Goal: Task Accomplishment & Management: Use online tool/utility

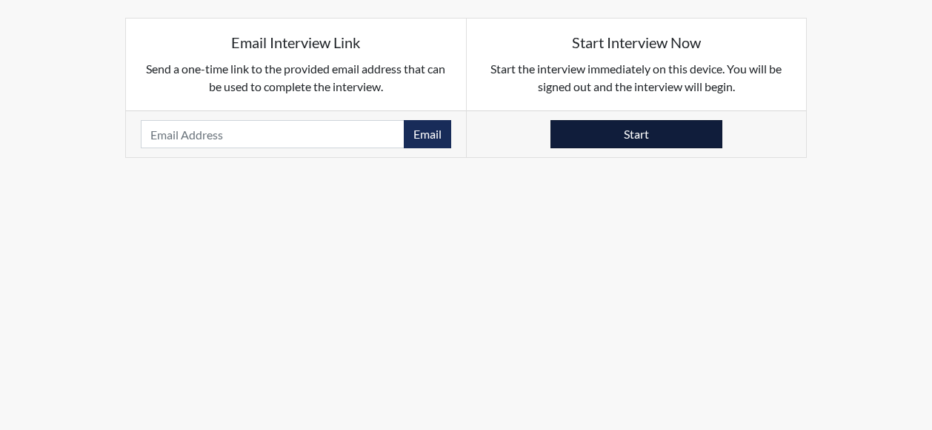
click at [643, 139] on button "Start" at bounding box center [636, 134] width 172 height 28
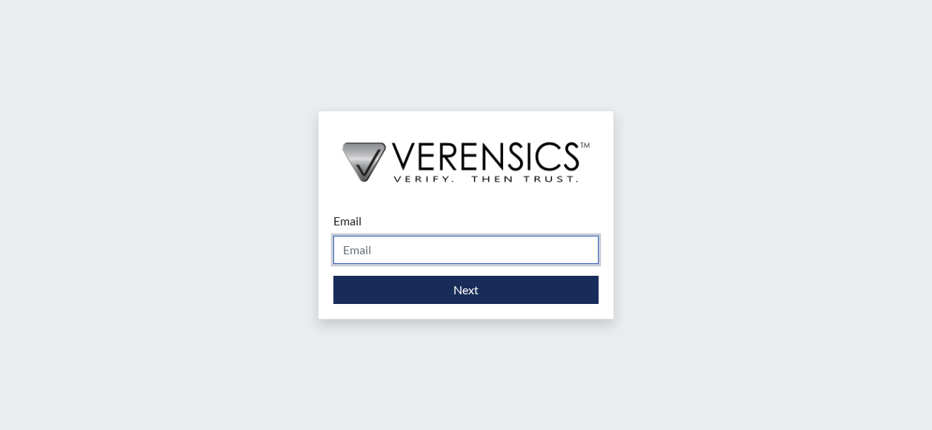
click at [393, 257] on input "Email" at bounding box center [465, 250] width 265 height 28
type input "[PERSON_NAME][EMAIL_ADDRESS][PERSON_NAME][DOMAIN_NAME]"
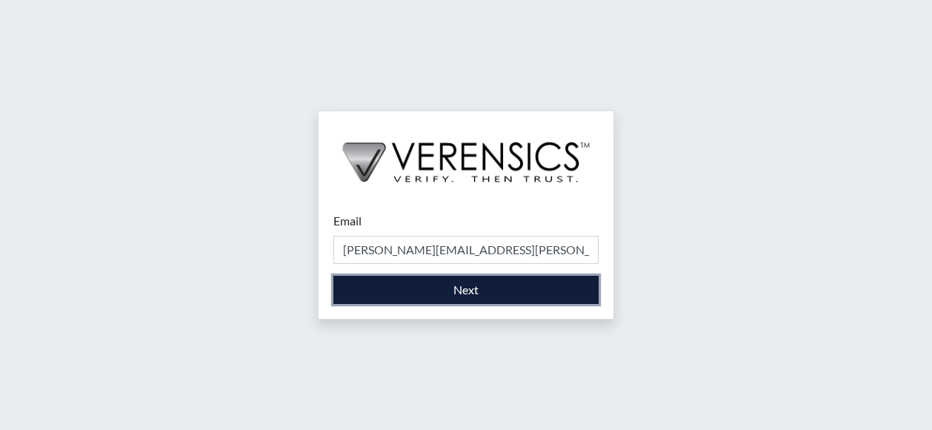
click at [410, 294] on button "Next" at bounding box center [465, 290] width 265 height 28
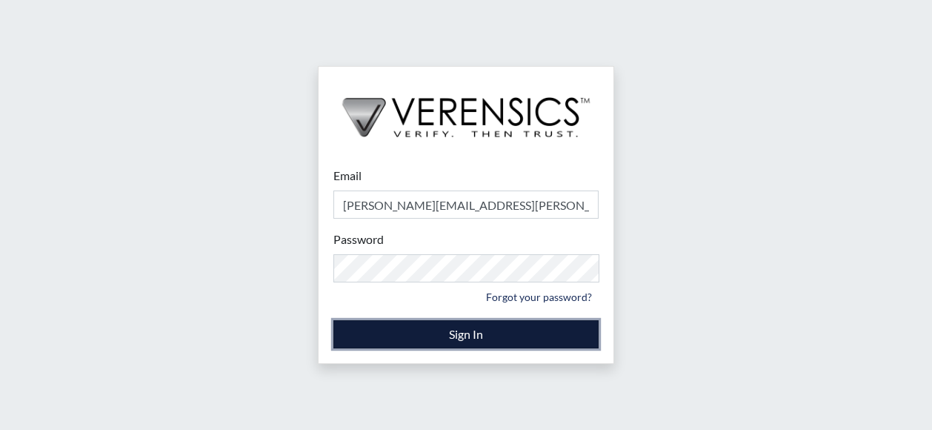
click at [421, 343] on button "Sign In" at bounding box center [465, 334] width 265 height 28
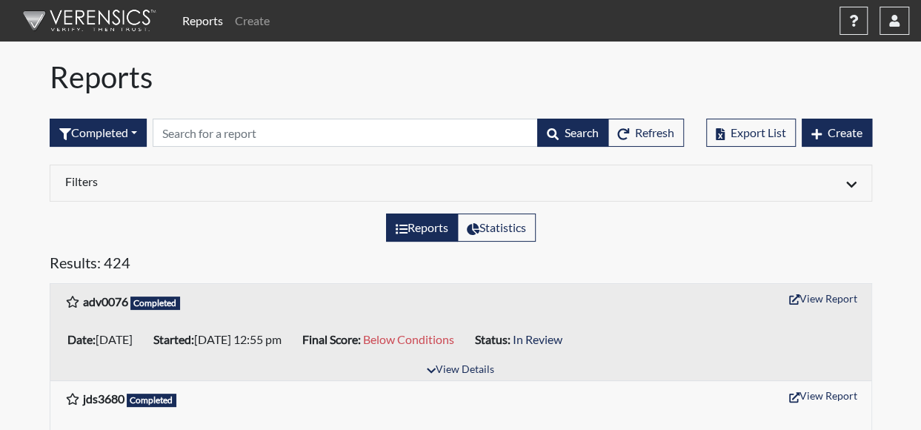
scroll to position [74, 0]
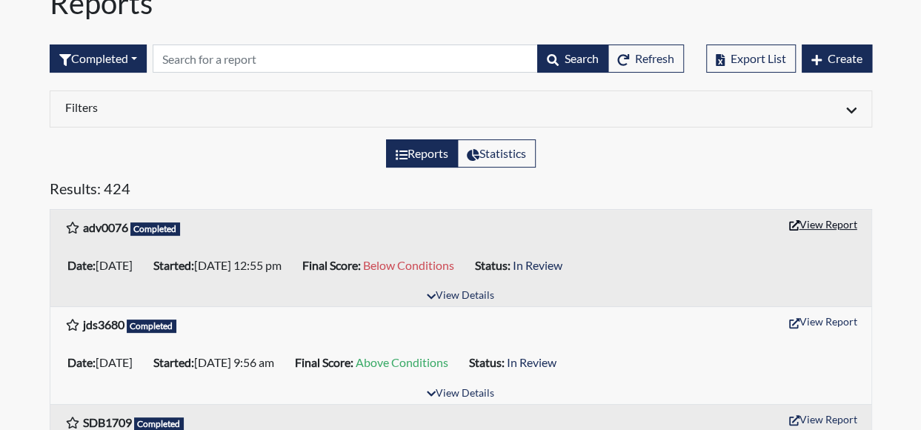
click at [830, 230] on button "View Report" at bounding box center [822, 224] width 81 height 23
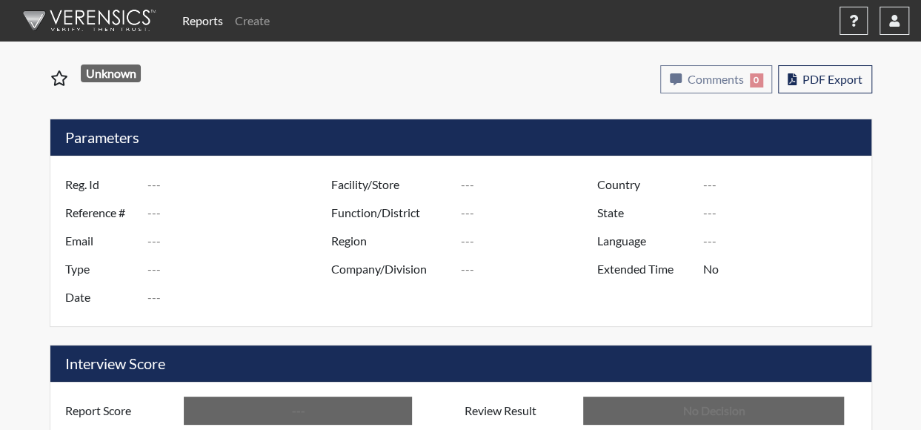
type input "adv0076"
type input "51263"
type input "---"
type input "Corrections Pre-Employment"
type input "[DATE]"
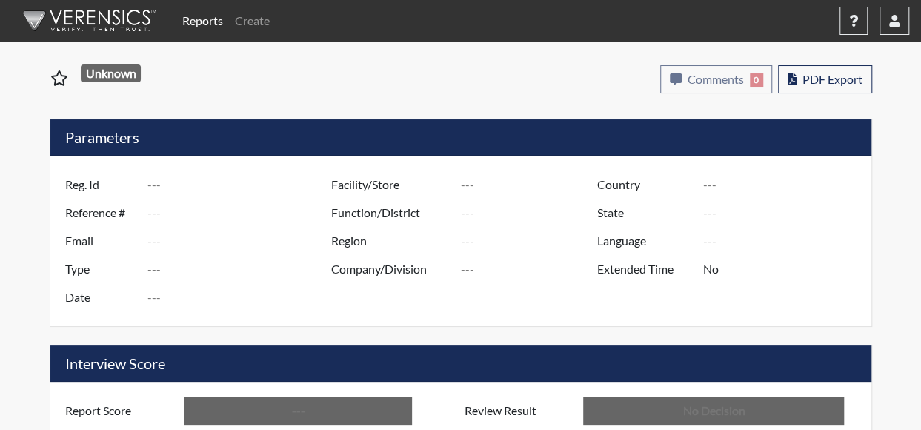
type input "Macon SP"
type input "[GEOGRAPHIC_DATA]"
type input "[US_STATE]"
type input "English"
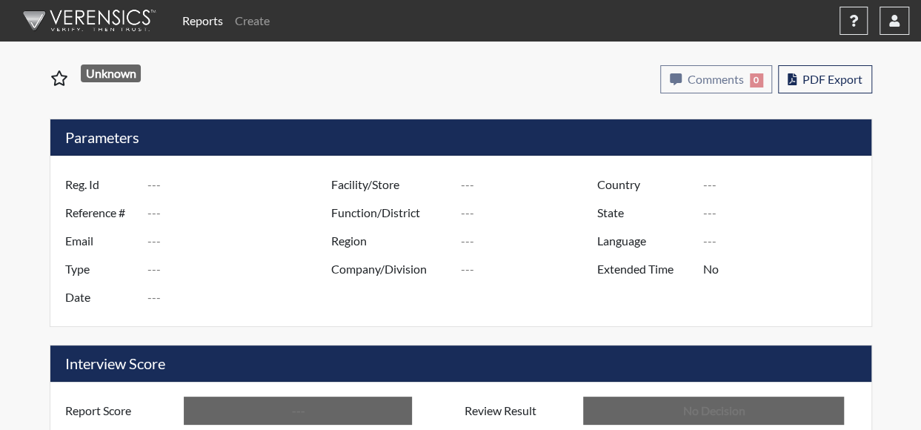
type input "Below Conditions"
type input "In Review"
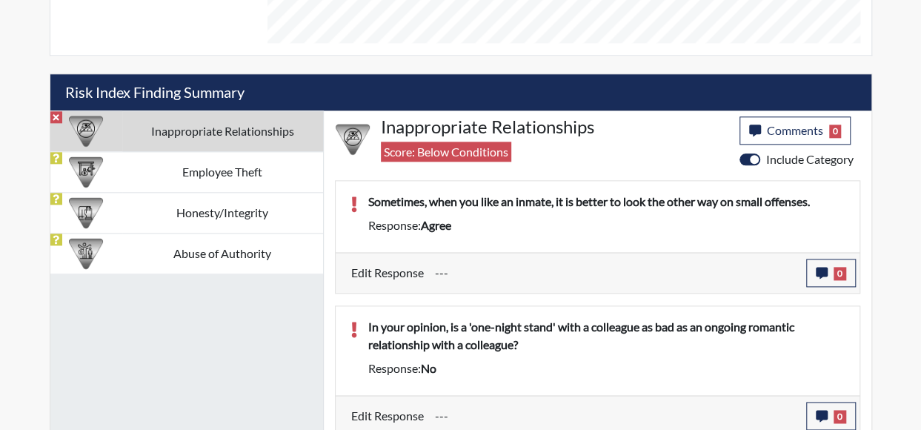
scroll to position [824, 0]
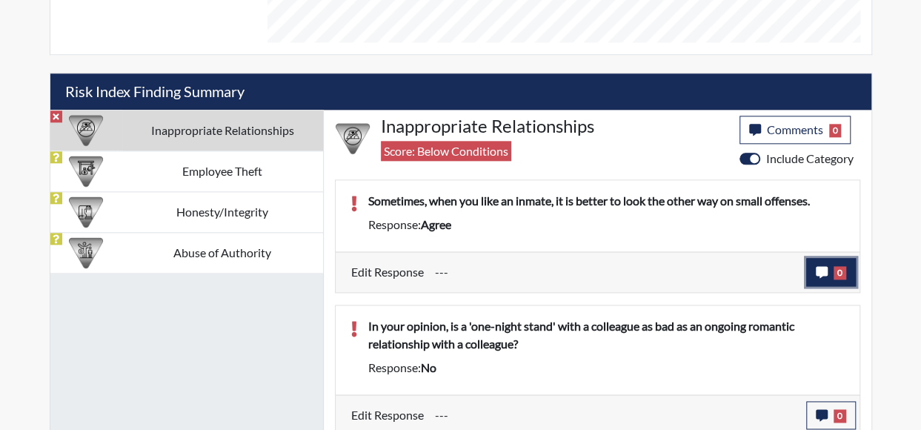
click at [820, 270] on icon "button" at bounding box center [821, 272] width 12 height 12
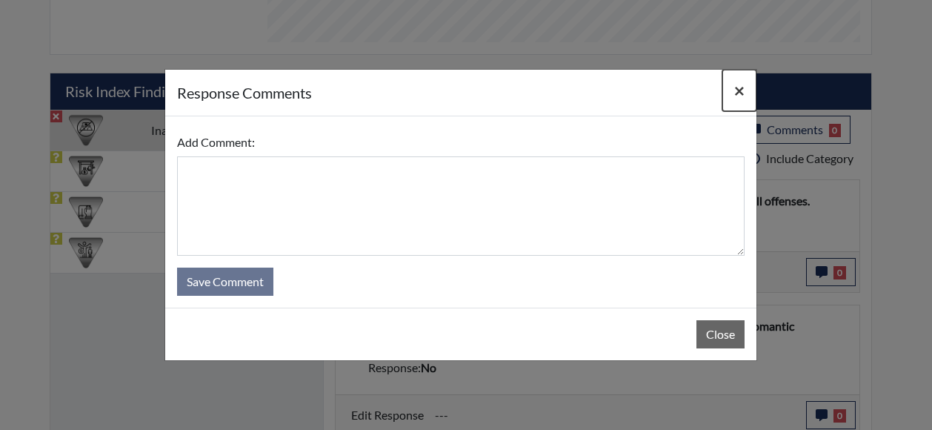
click at [744, 94] on span "×" at bounding box center [739, 89] width 10 height 21
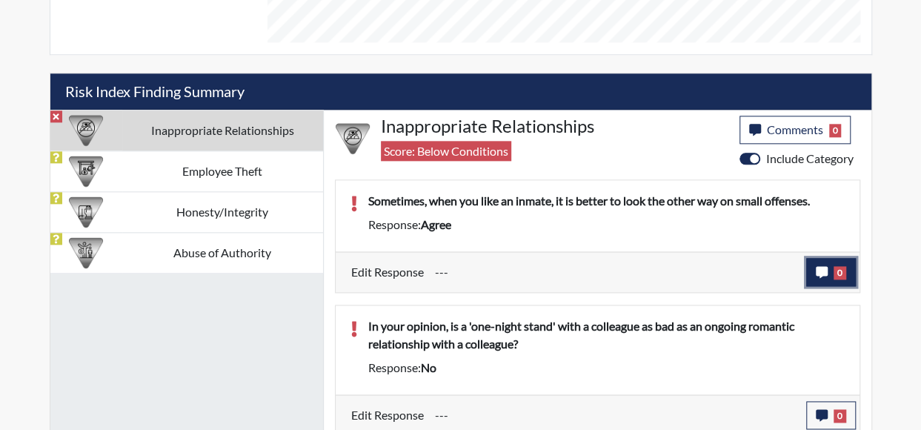
click at [828, 268] on button "0" at bounding box center [831, 272] width 50 height 28
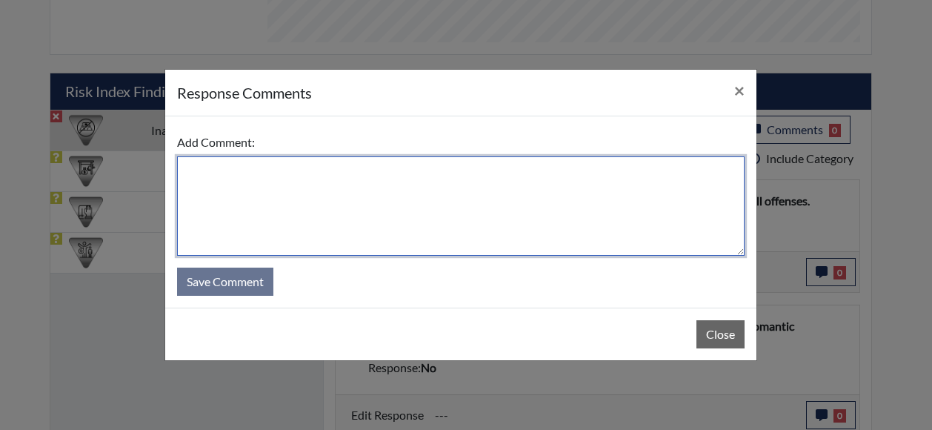
click at [510, 236] on textarea at bounding box center [460, 205] width 567 height 99
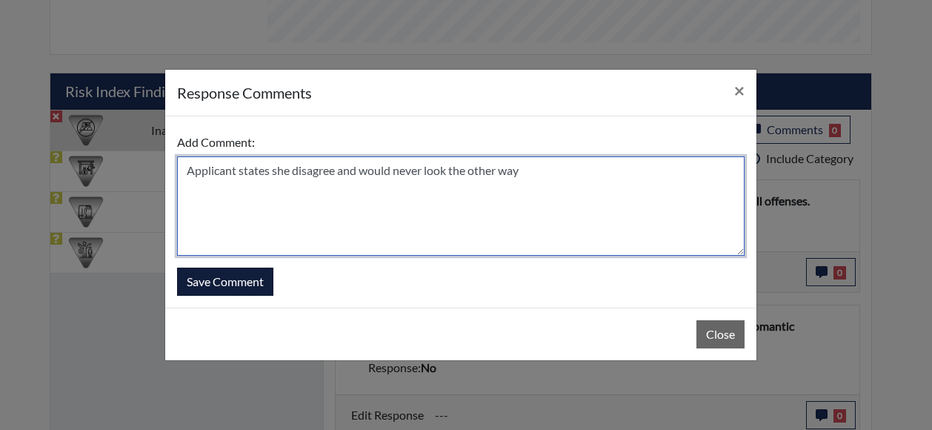
type textarea "Applicant states she disagree and would never look the other way"
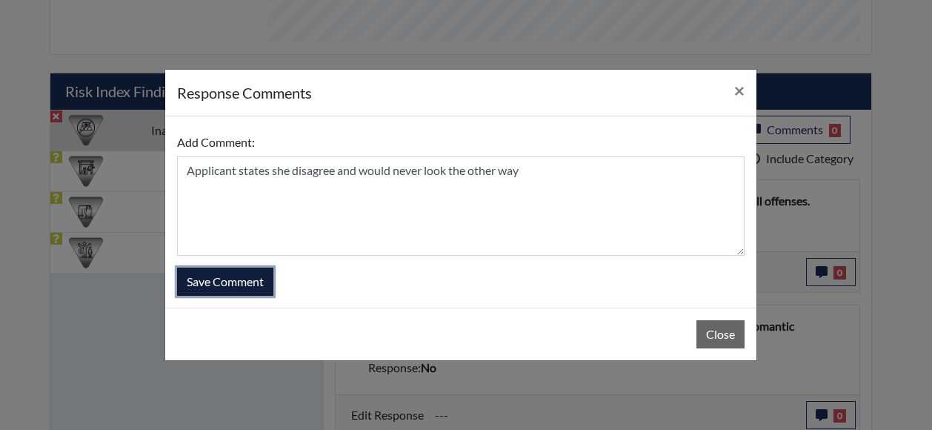
click at [197, 288] on button "Save Comment" at bounding box center [225, 281] width 96 height 28
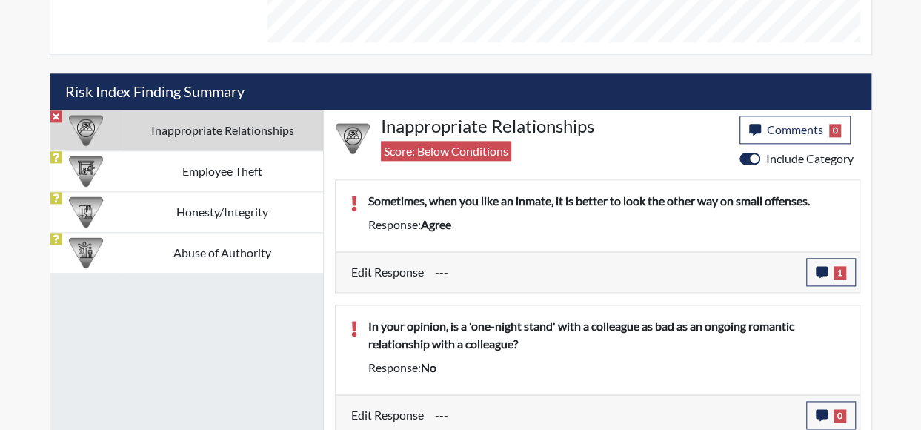
scroll to position [246, 616]
click at [831, 407] on button "0" at bounding box center [831, 415] width 50 height 28
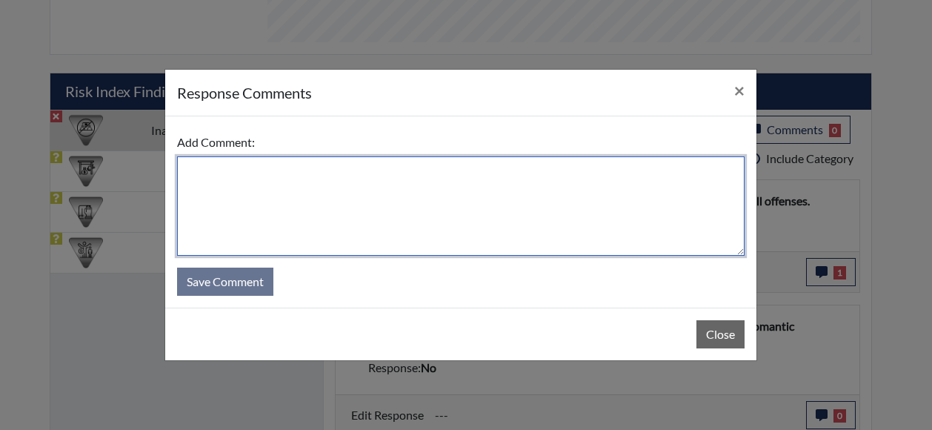
click at [412, 226] on textarea at bounding box center [460, 205] width 567 height 99
type textarea "Applicant states yes it's just as bad"
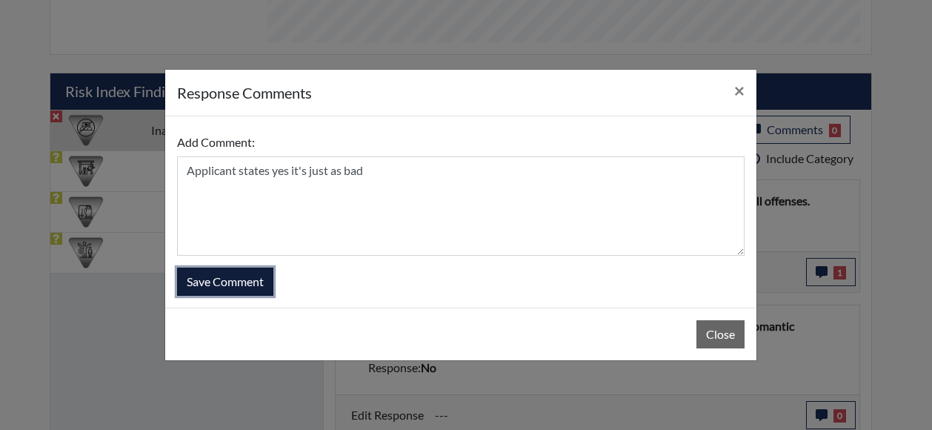
click at [227, 281] on button "Save Comment" at bounding box center [225, 281] width 96 height 28
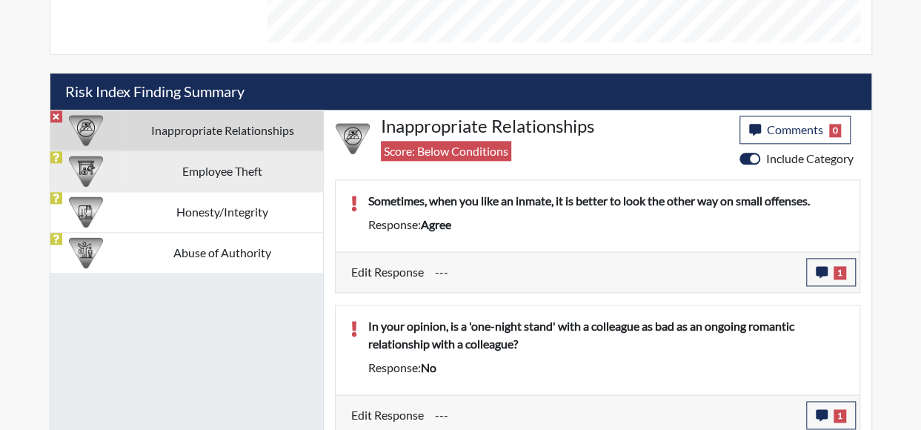
click at [167, 161] on td "Employee Theft" at bounding box center [222, 170] width 201 height 41
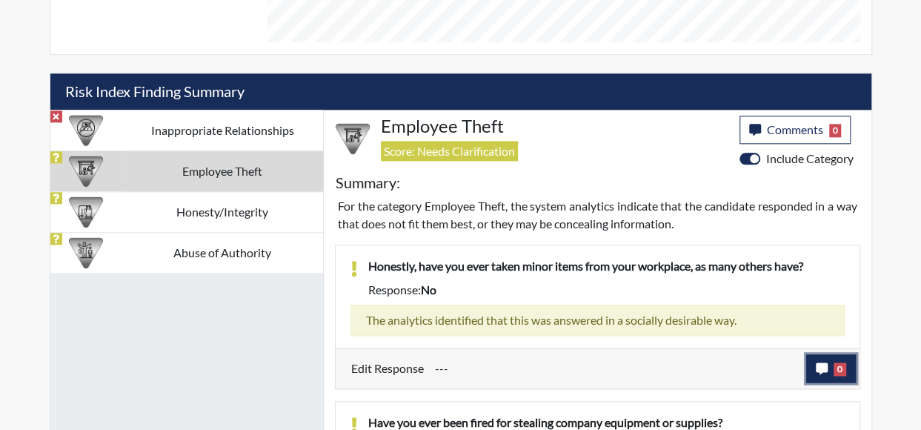
click at [824, 365] on icon "button" at bounding box center [821, 368] width 12 height 12
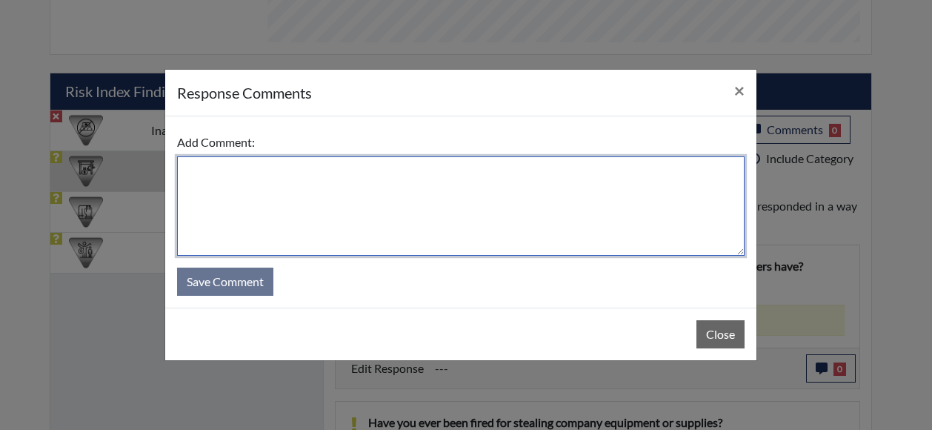
click at [231, 195] on textarea at bounding box center [460, 205] width 567 height 99
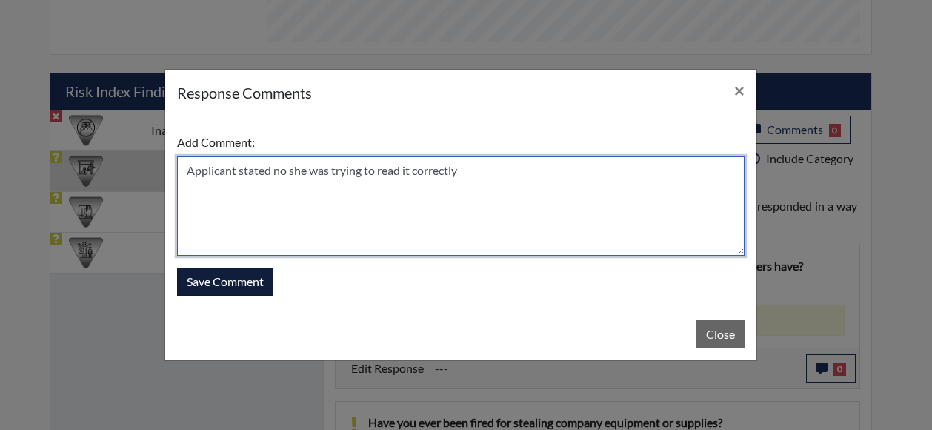
type textarea "Applicant stated no she was trying to read it correctly"
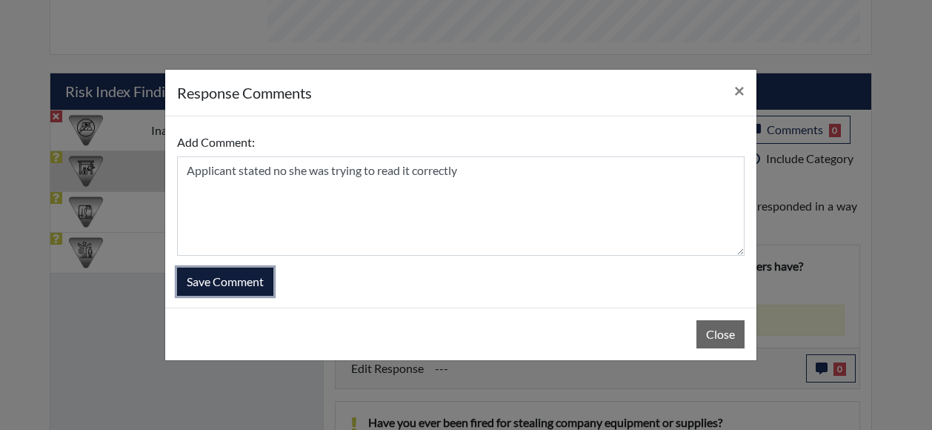
click at [230, 291] on button "Save Comment" at bounding box center [225, 281] width 96 height 28
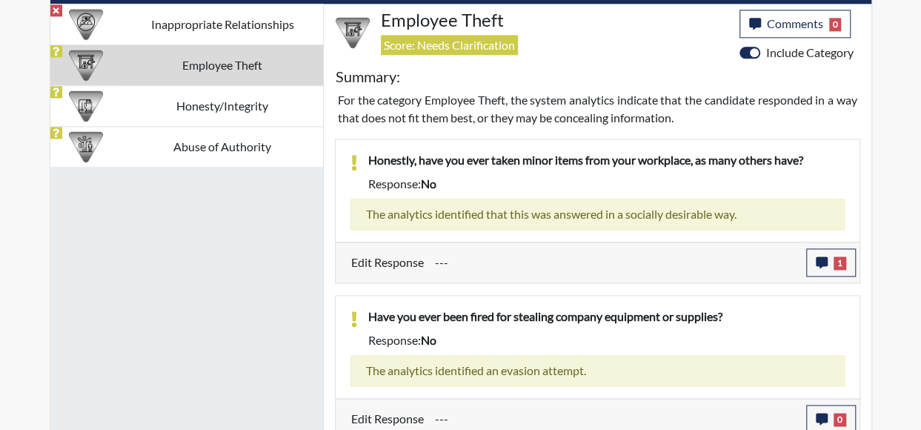
scroll to position [933, 0]
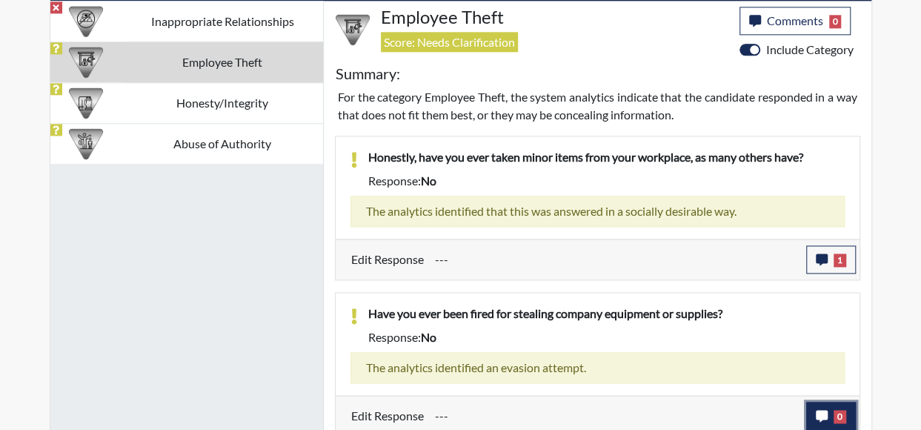
click at [827, 413] on icon "button" at bounding box center [821, 416] width 12 height 12
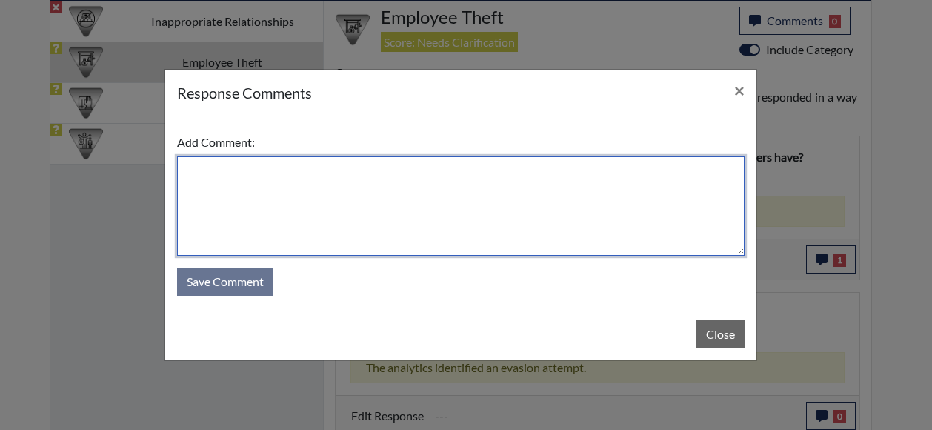
click at [382, 210] on textarea at bounding box center [460, 205] width 567 height 99
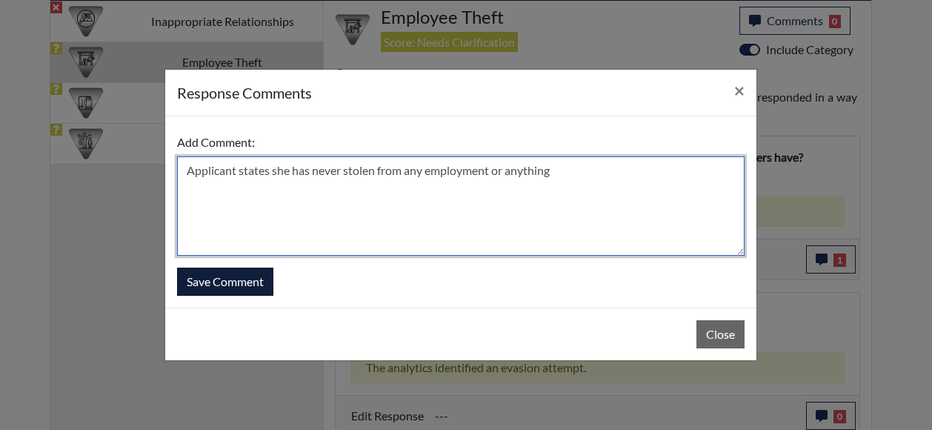
type textarea "Applicant states she has never stolen from any employment or anything"
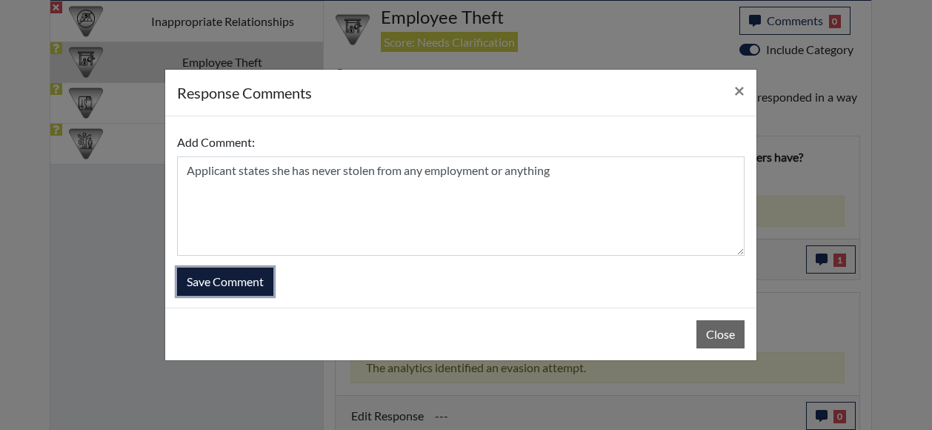
click at [197, 278] on button "Save Comment" at bounding box center [225, 281] width 96 height 28
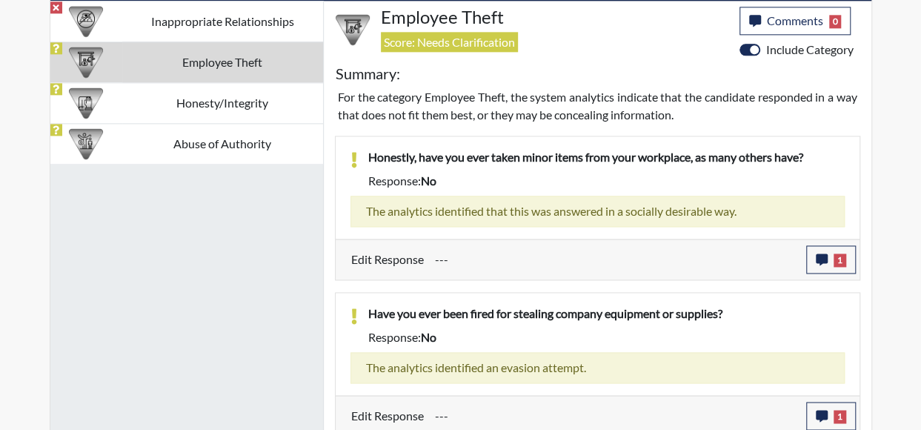
scroll to position [246, 616]
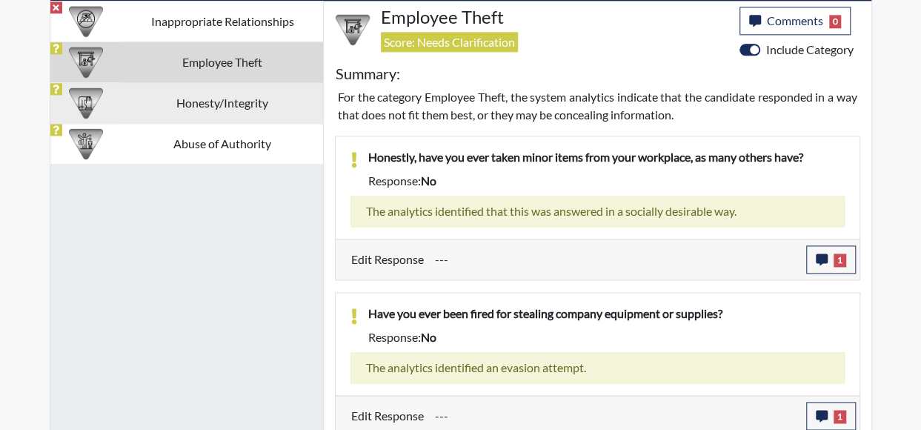
click at [164, 107] on td "Honesty/Integrity" at bounding box center [222, 102] width 201 height 41
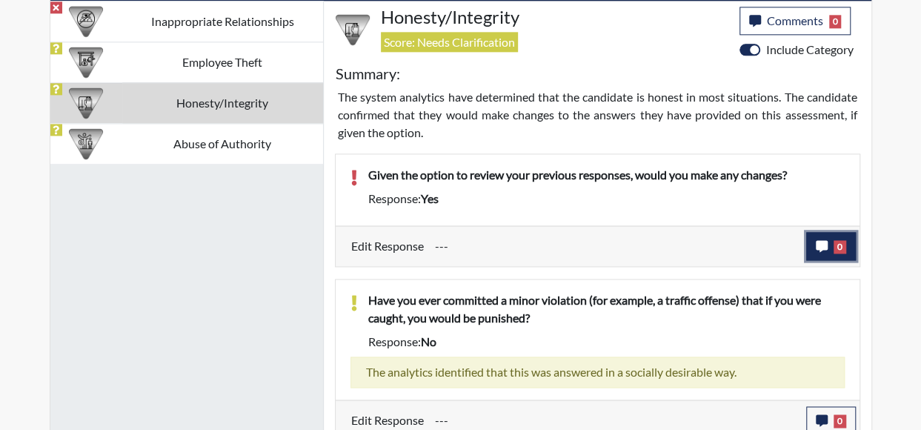
click at [837, 244] on span "0" at bounding box center [839, 246] width 13 height 13
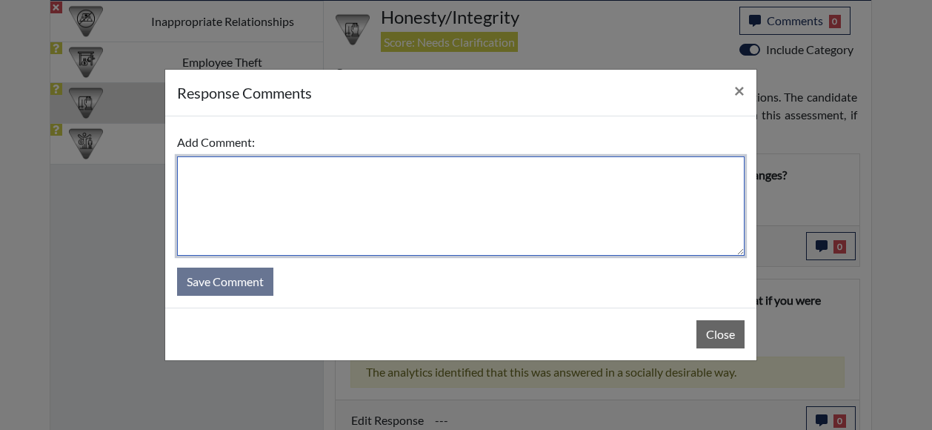
click at [373, 218] on textarea at bounding box center [460, 205] width 567 height 99
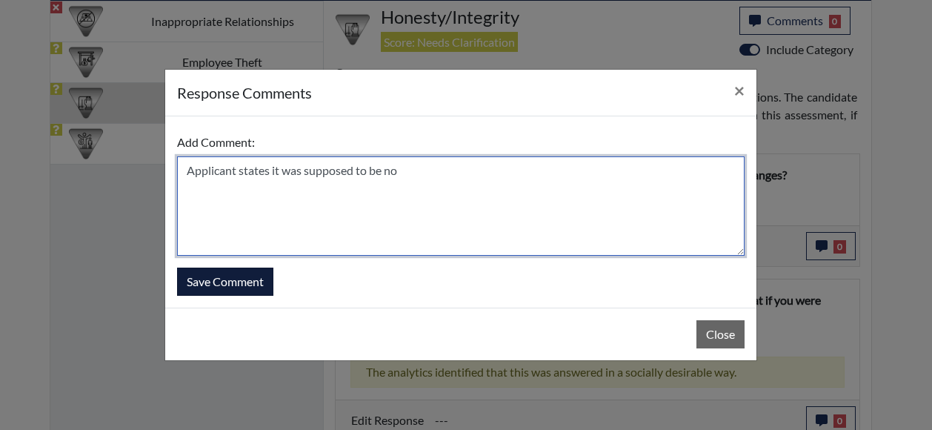
type textarea "Applicant states it was supposed to be no"
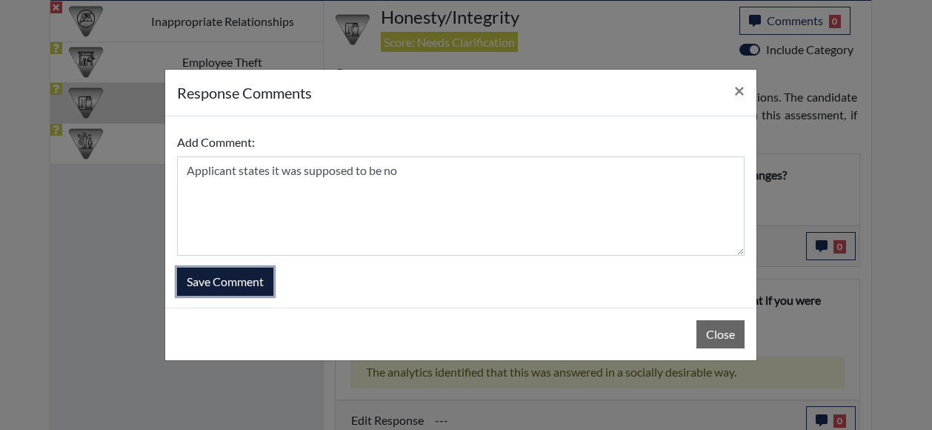
click at [192, 285] on button "Save Comment" at bounding box center [225, 281] width 96 height 28
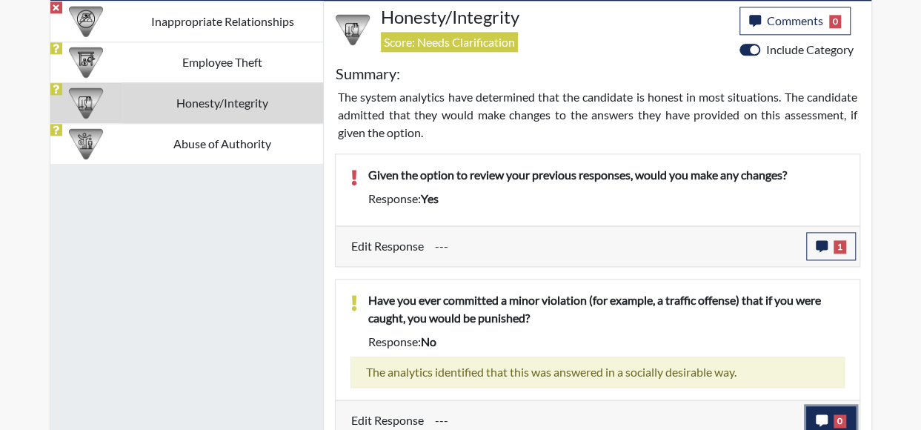
click at [831, 414] on button "0" at bounding box center [831, 420] width 50 height 28
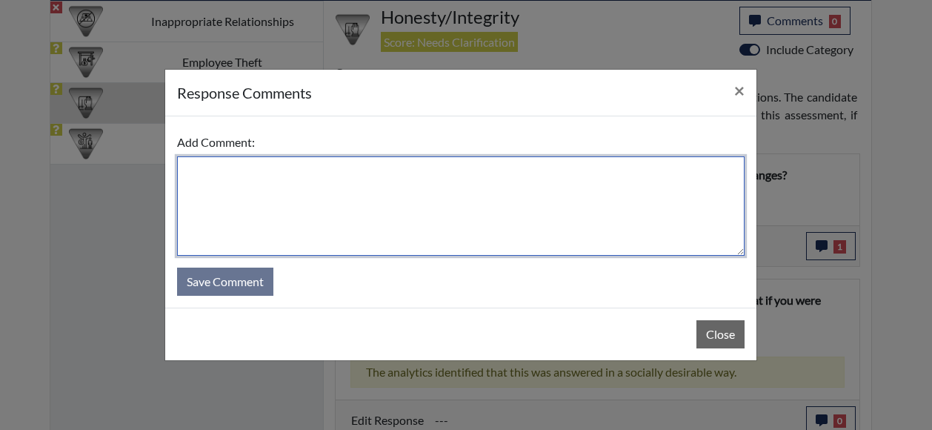
click at [436, 208] on textarea at bounding box center [460, 205] width 567 height 99
type textarea "a"
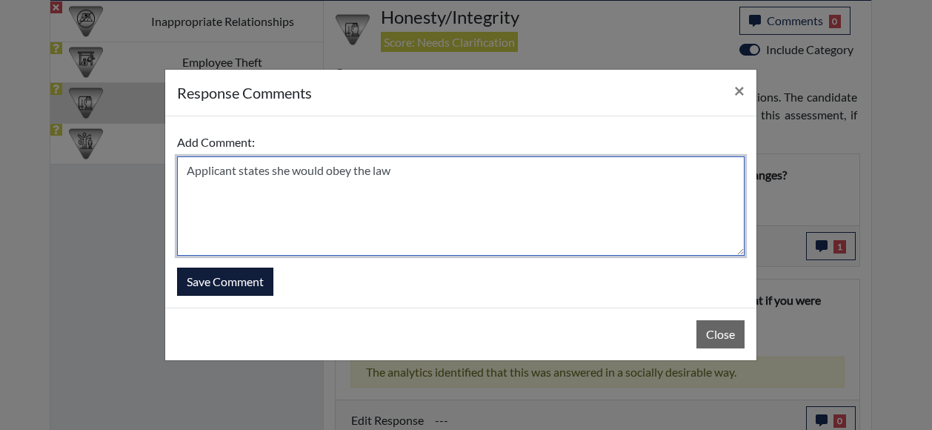
type textarea "Applicant states she would obey the law"
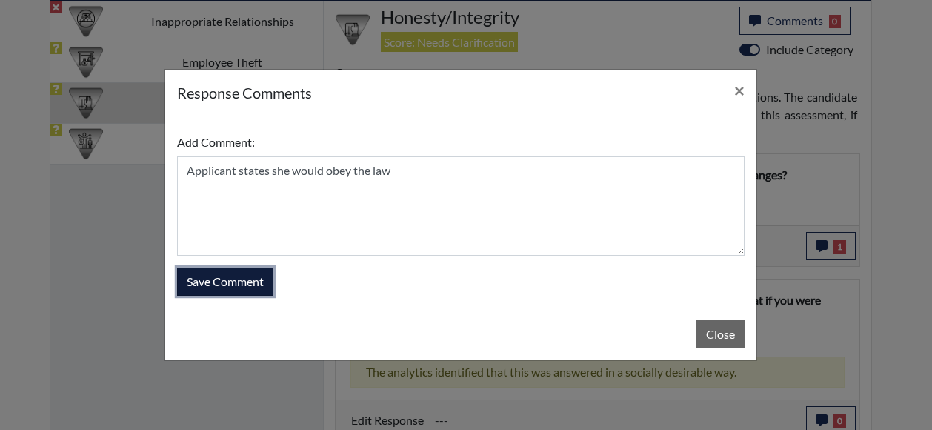
click at [227, 291] on button "Save Comment" at bounding box center [225, 281] width 96 height 28
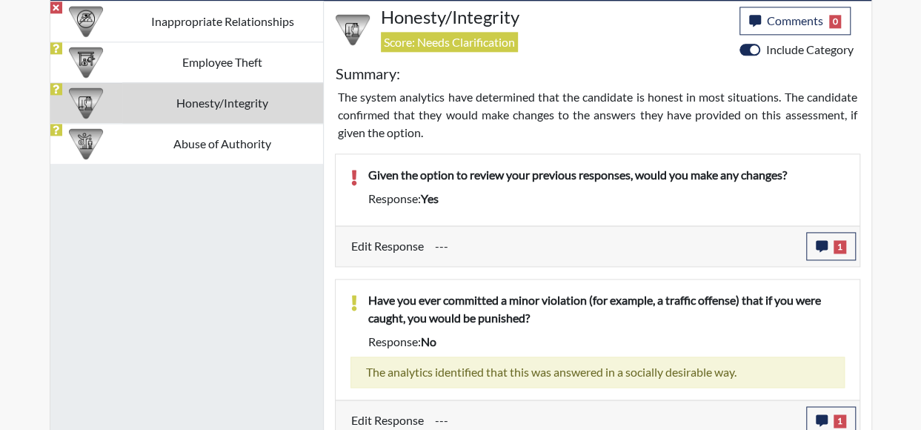
drag, startPoint x: 753, startPoint y: 410, endPoint x: 648, endPoint y: 384, distance: 107.6
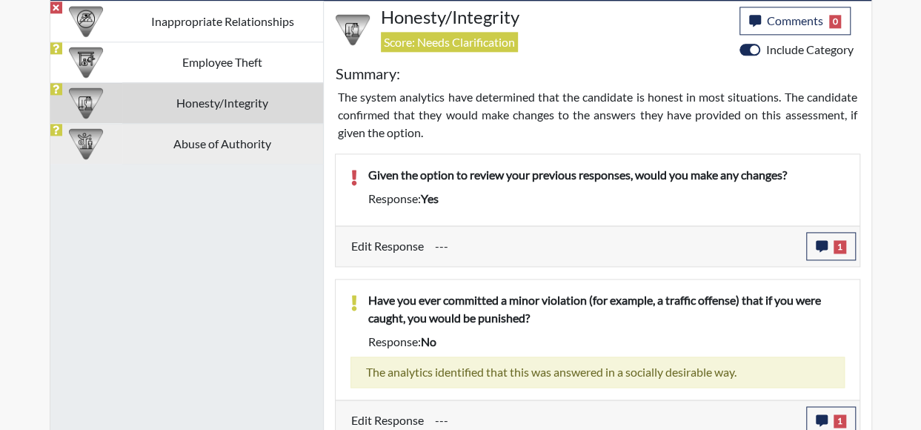
click at [115, 128] on div at bounding box center [86, 144] width 72 height 40
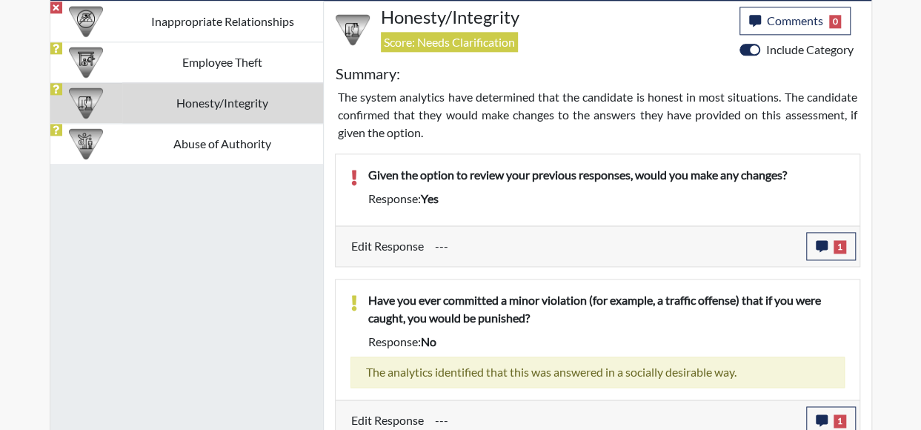
scroll to position [889, 0]
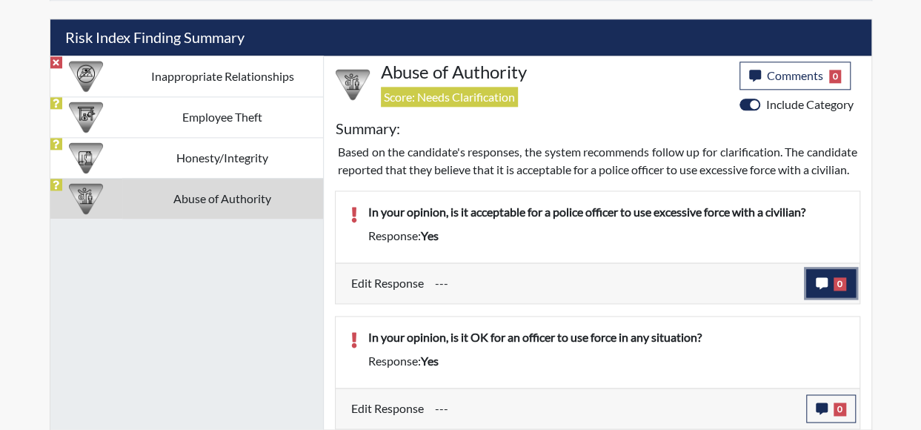
click at [827, 281] on icon "button" at bounding box center [821, 283] width 12 height 12
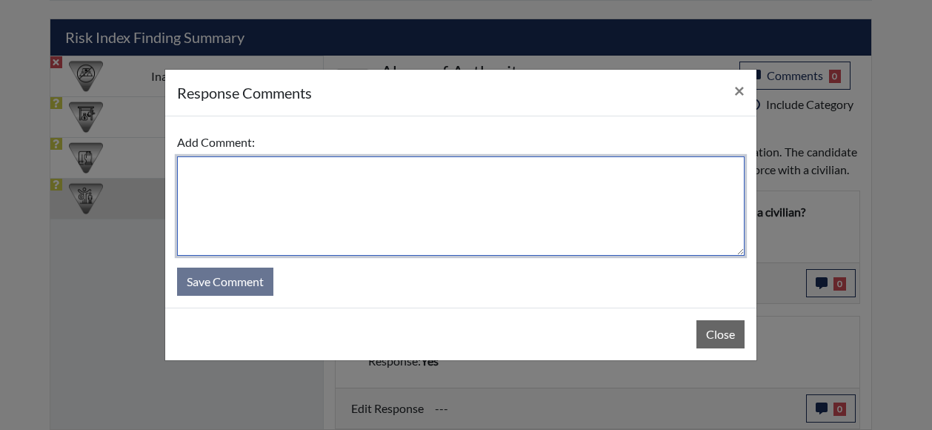
click at [489, 238] on textarea at bounding box center [460, 205] width 567 height 99
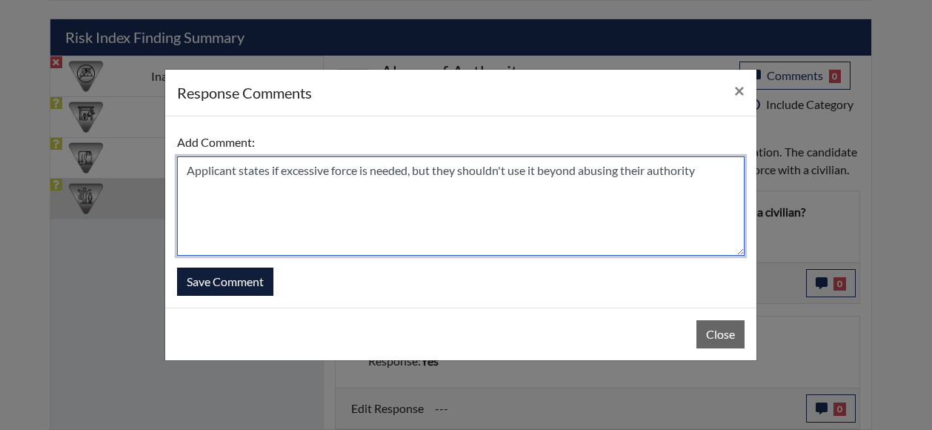
type textarea "Applicant states if excessive force is needed, but they shouldn't use it beyond…"
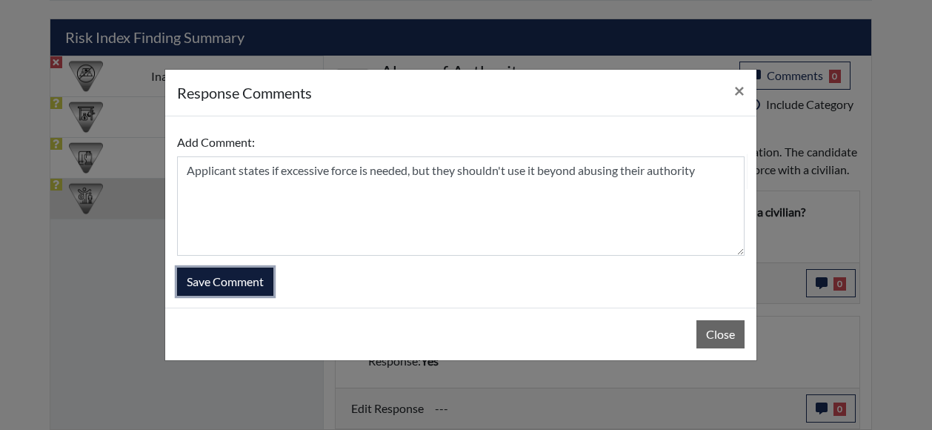
click at [196, 281] on button "Save Comment" at bounding box center [225, 281] width 96 height 28
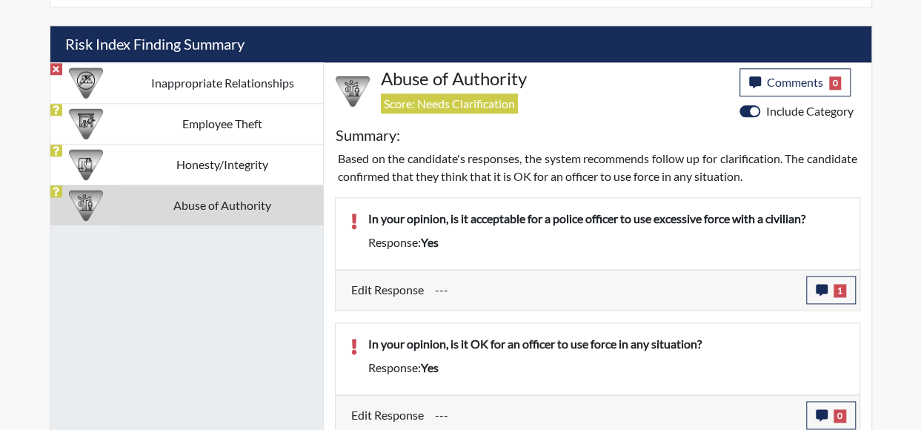
scroll to position [246, 616]
click at [833, 405] on button "0" at bounding box center [831, 415] width 50 height 28
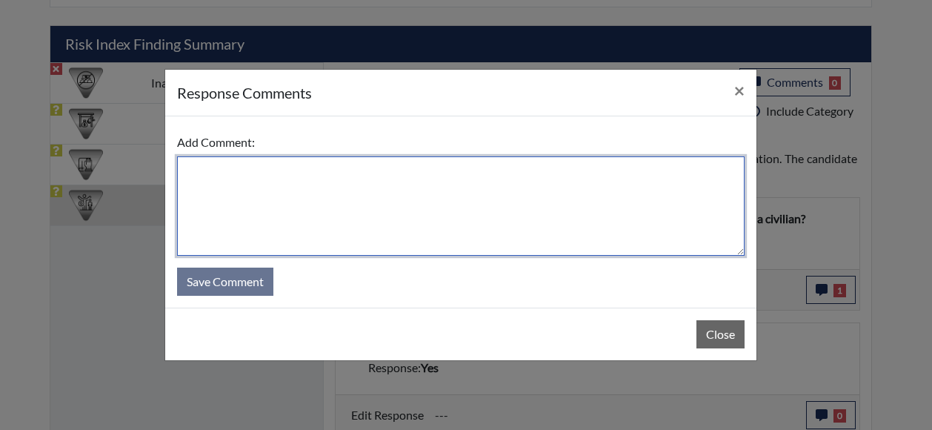
click at [412, 221] on textarea at bounding box center [460, 205] width 567 height 99
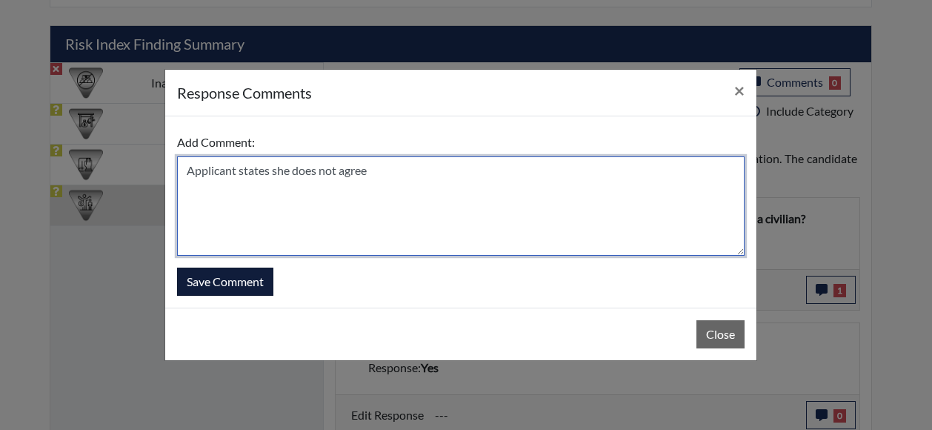
type textarea "Applicant states she does not agree"
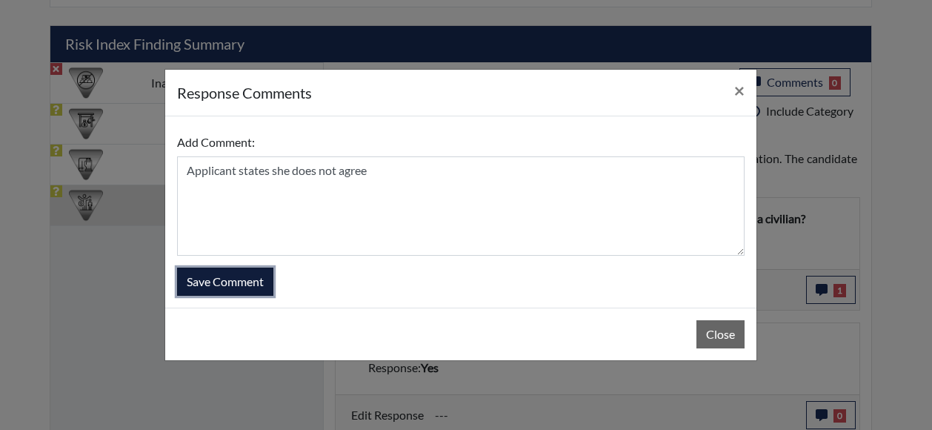
click at [250, 290] on button "Save Comment" at bounding box center [225, 281] width 96 height 28
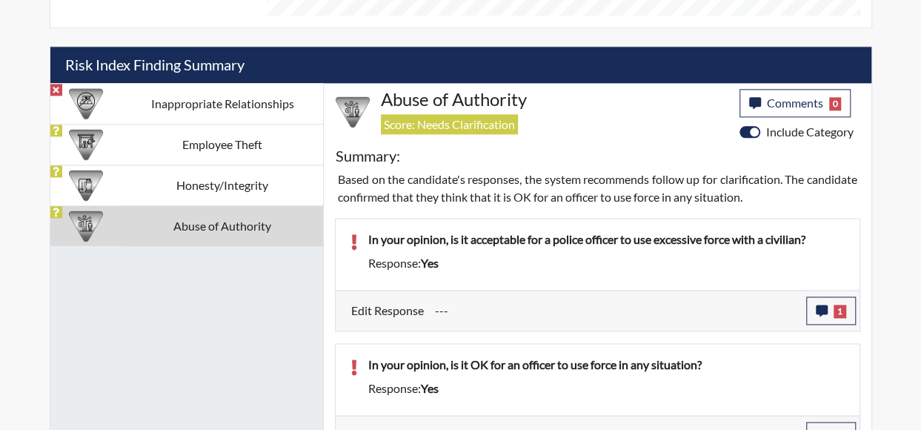
scroll to position [871, 0]
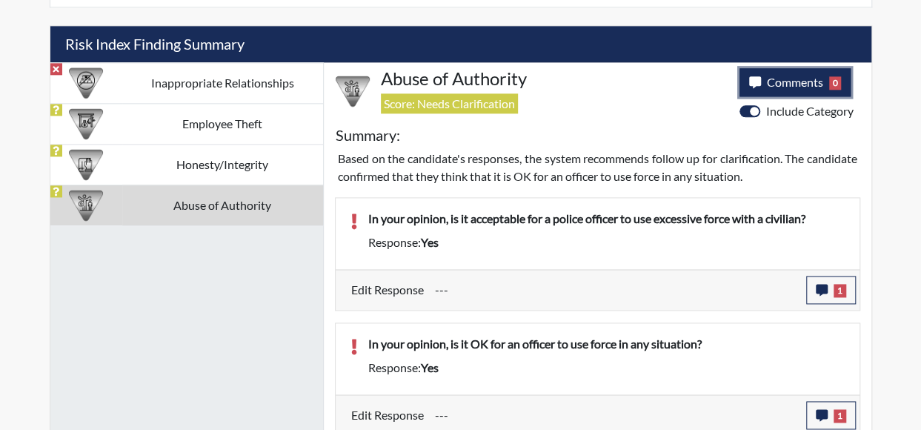
click at [804, 75] on span "Comments" at bounding box center [795, 82] width 56 height 14
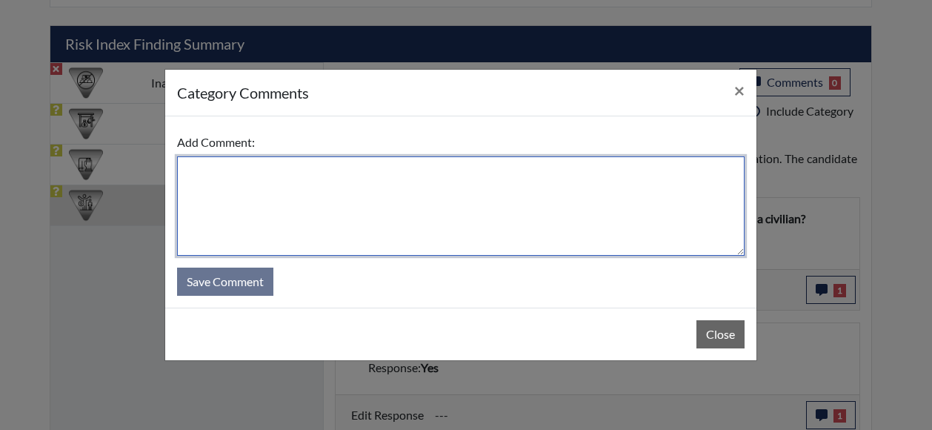
click at [424, 219] on textarea at bounding box center [460, 205] width 567 height 99
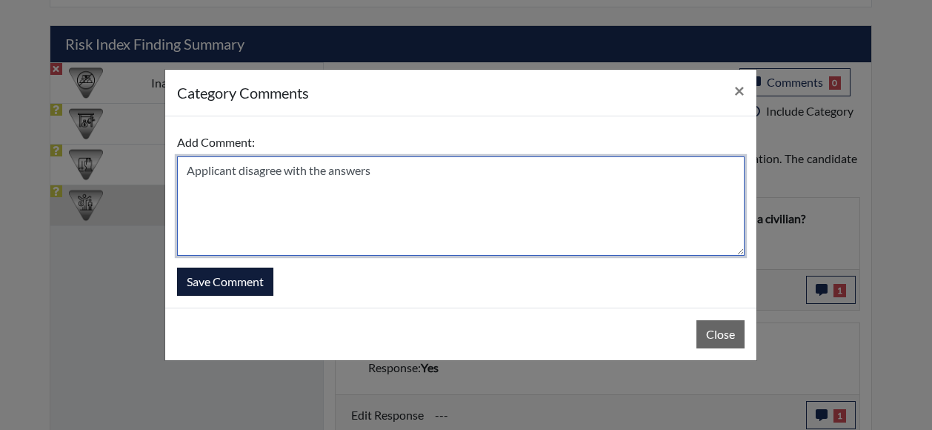
type textarea "Applicant disagree with the answers"
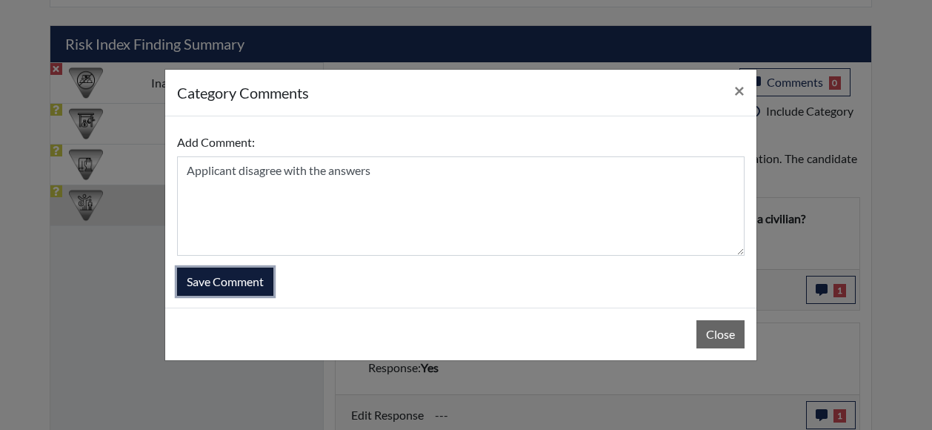
click at [193, 282] on button "Save Comment" at bounding box center [225, 281] width 96 height 28
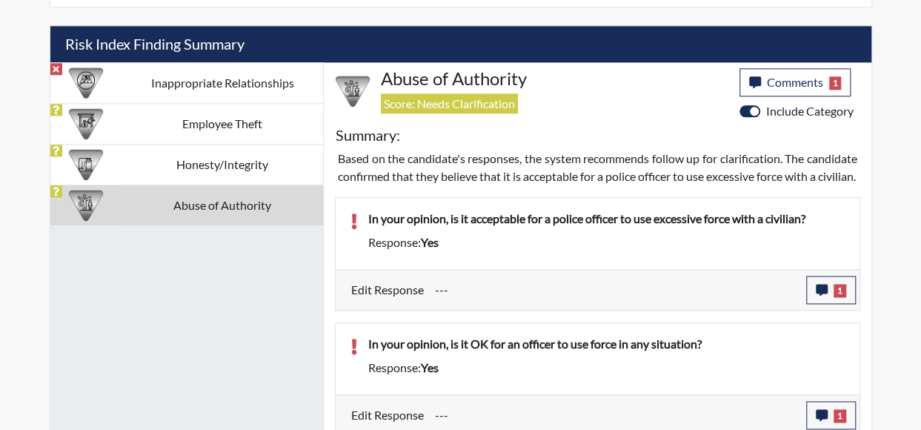
scroll to position [246, 616]
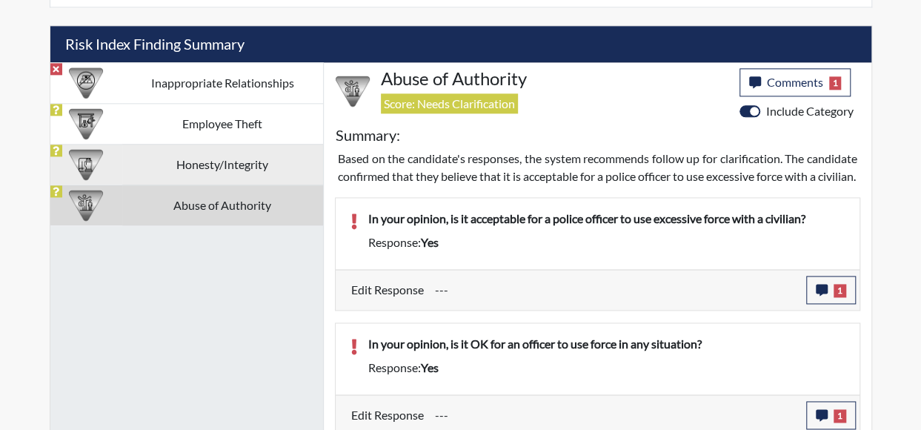
click at [156, 165] on td "Honesty/Integrity" at bounding box center [222, 164] width 201 height 41
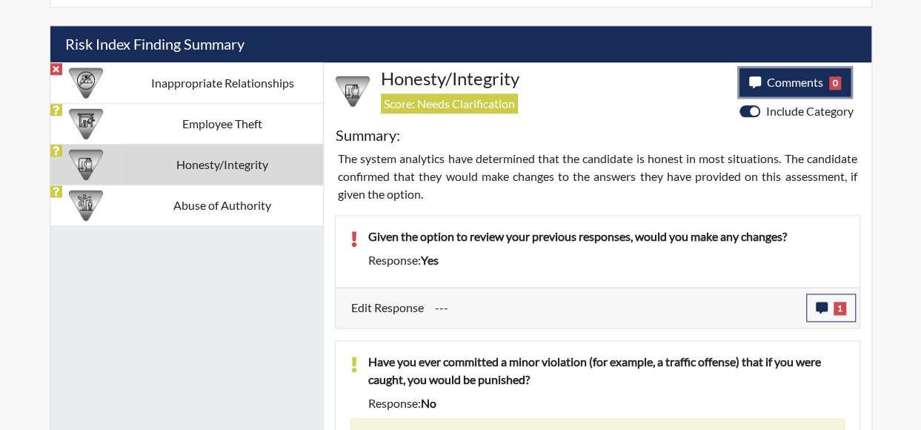
click at [790, 81] on span "Comments" at bounding box center [795, 82] width 56 height 14
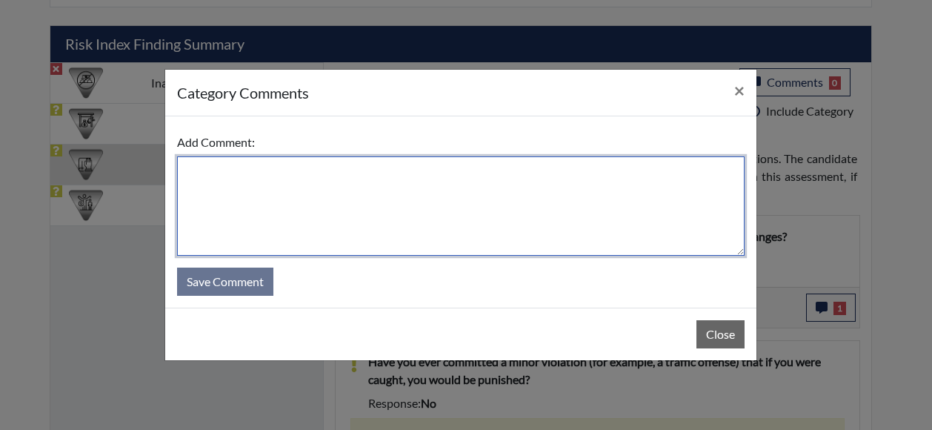
click at [324, 202] on textarea at bounding box center [460, 205] width 567 height 99
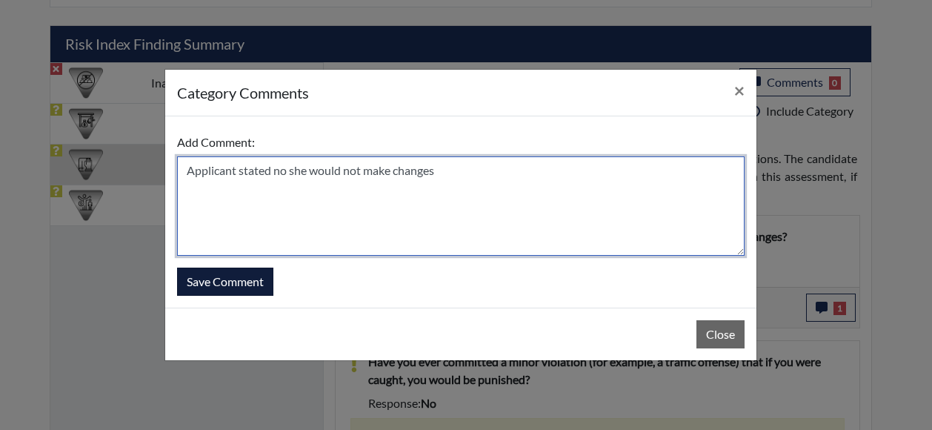
type textarea "Applicant stated no she would not make changes"
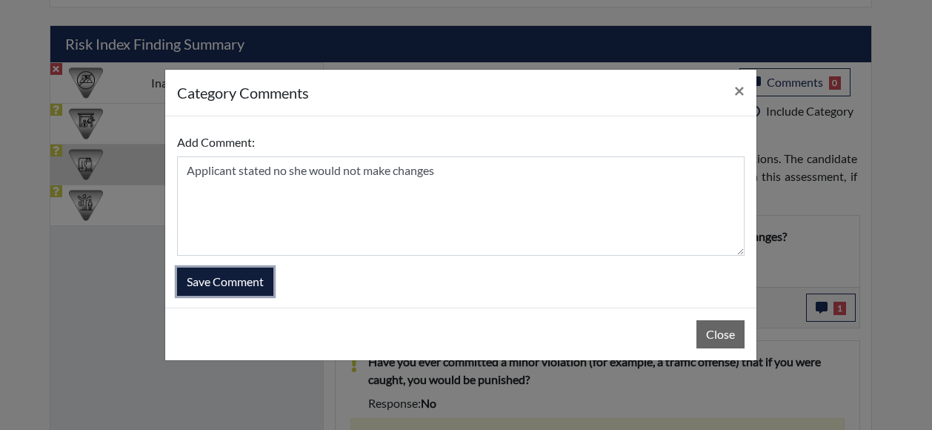
click at [219, 276] on button "Save Comment" at bounding box center [225, 281] width 96 height 28
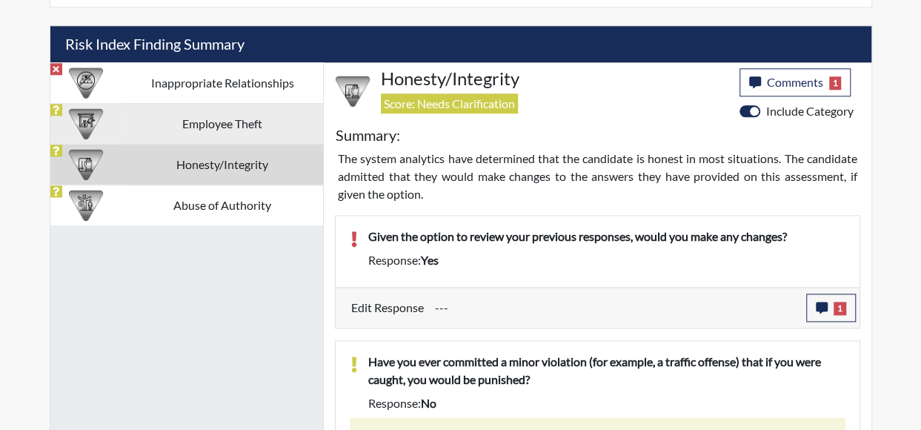
click at [210, 122] on td "Employee Theft" at bounding box center [222, 123] width 201 height 41
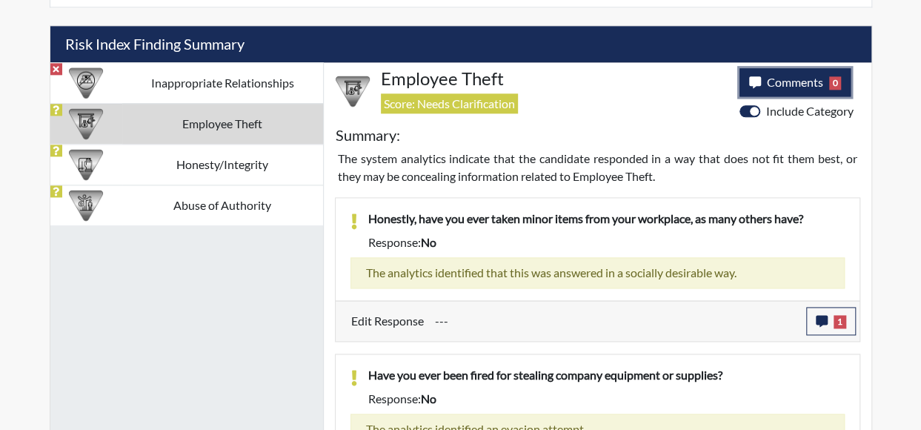
click at [787, 82] on span "Comments" at bounding box center [795, 82] width 56 height 14
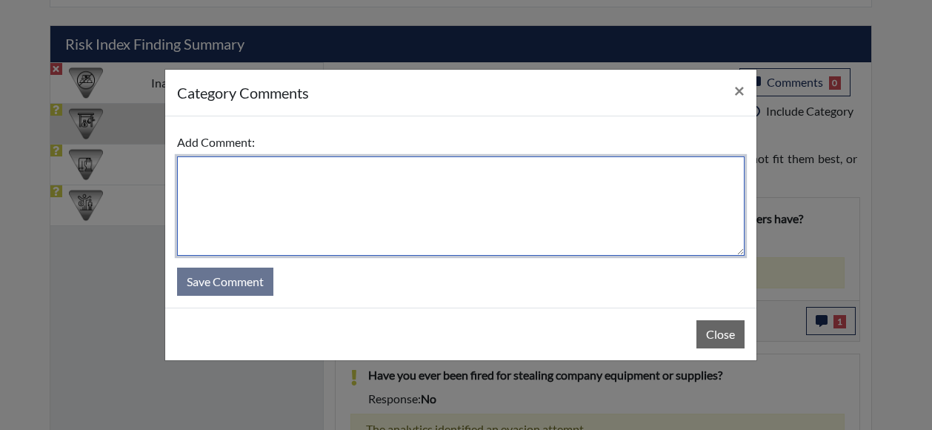
click at [440, 221] on textarea at bounding box center [460, 205] width 567 height 99
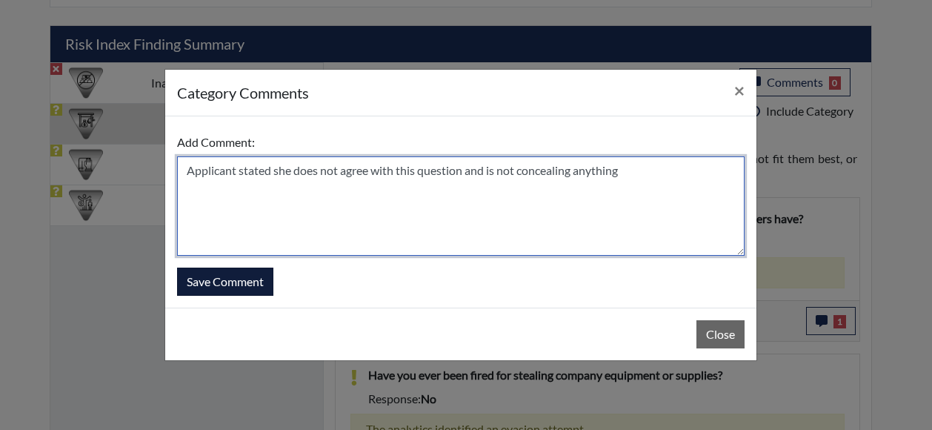
type textarea "Applicant stated she does not agree with this question and is not concealing an…"
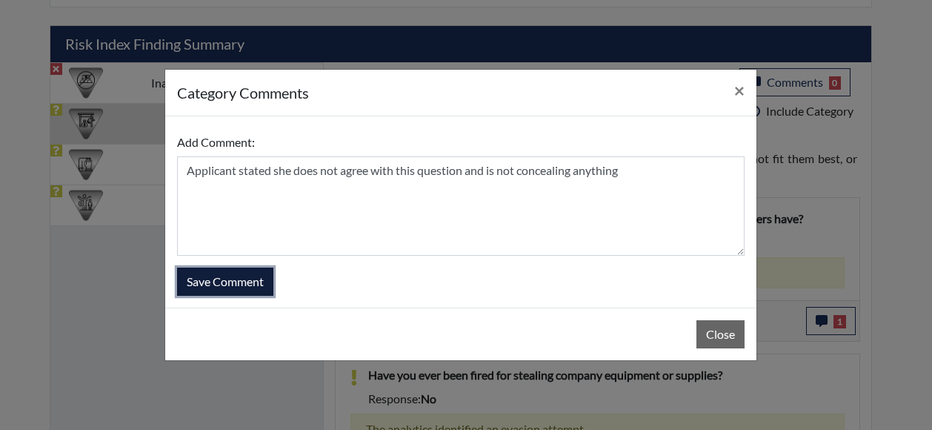
click at [262, 281] on button "Save Comment" at bounding box center [225, 281] width 96 height 28
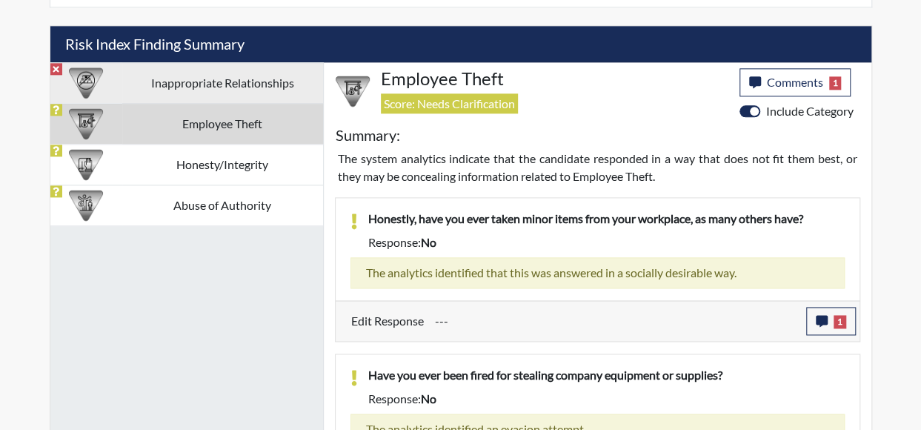
click at [128, 76] on td "Inappropriate Relationships" at bounding box center [222, 82] width 201 height 41
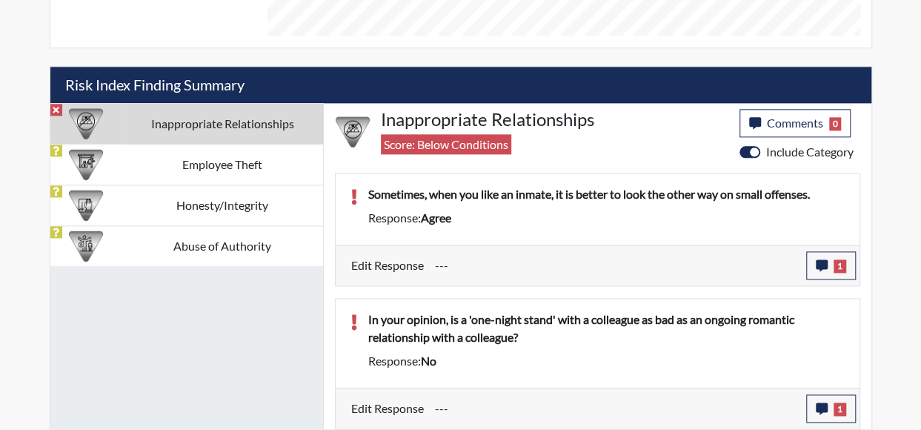
scroll to position [824, 0]
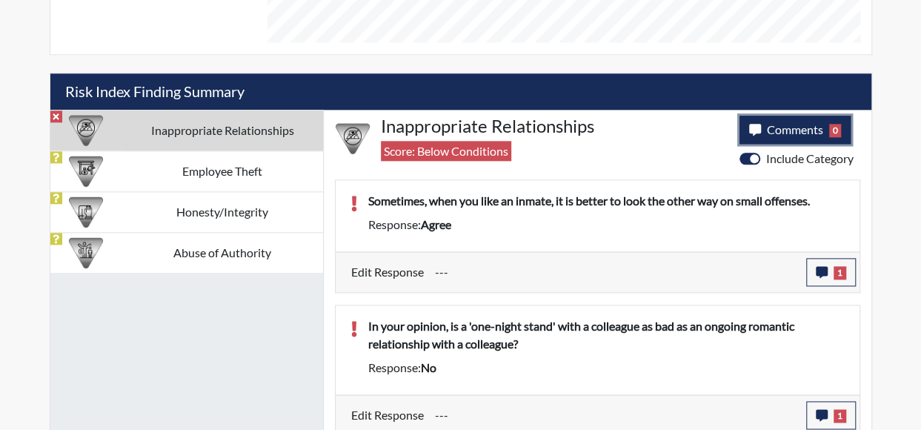
click at [782, 131] on span "Comments" at bounding box center [795, 129] width 56 height 14
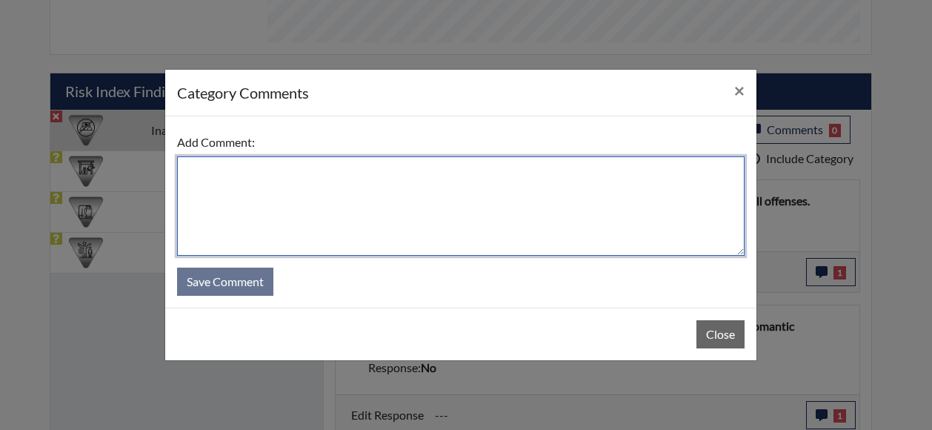
click at [244, 203] on textarea at bounding box center [460, 205] width 567 height 99
type textarea "a"
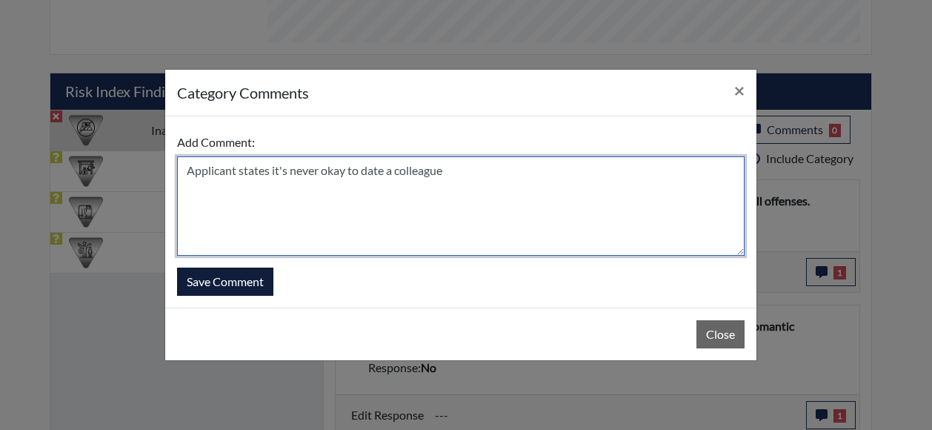
type textarea "Applicant states it's never okay to date a colleague"
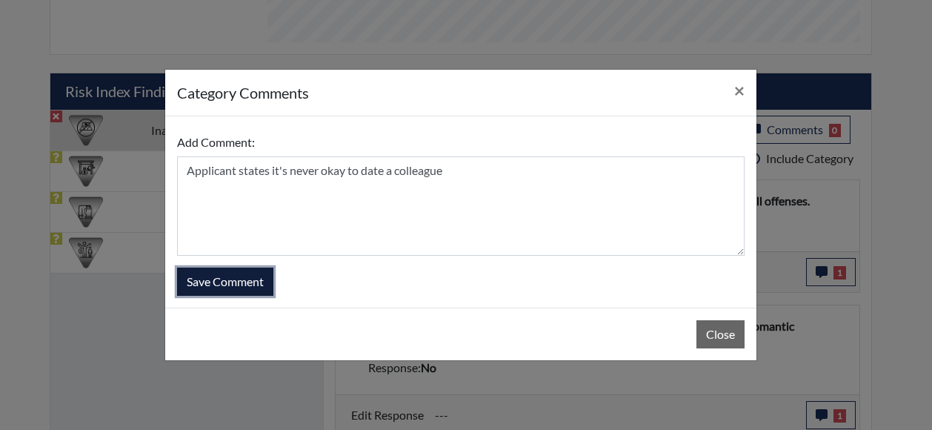
click at [230, 281] on button "Save Comment" at bounding box center [225, 281] width 96 height 28
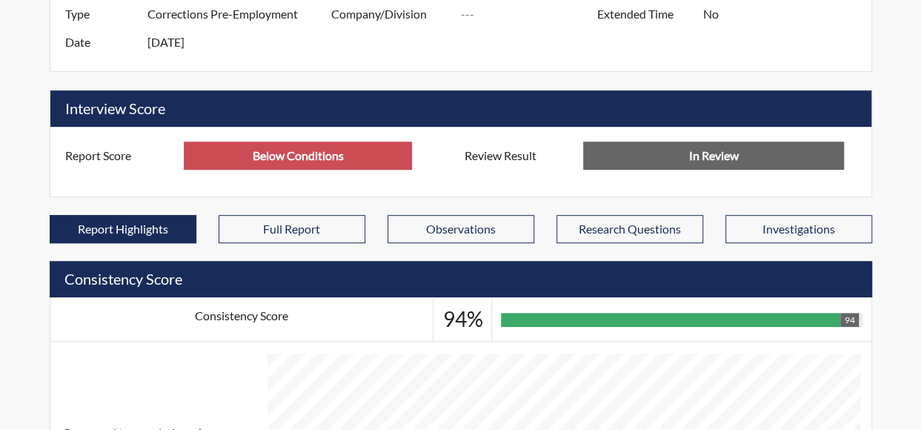
scroll to position [157, 0]
